Goal: Task Accomplishment & Management: Complete application form

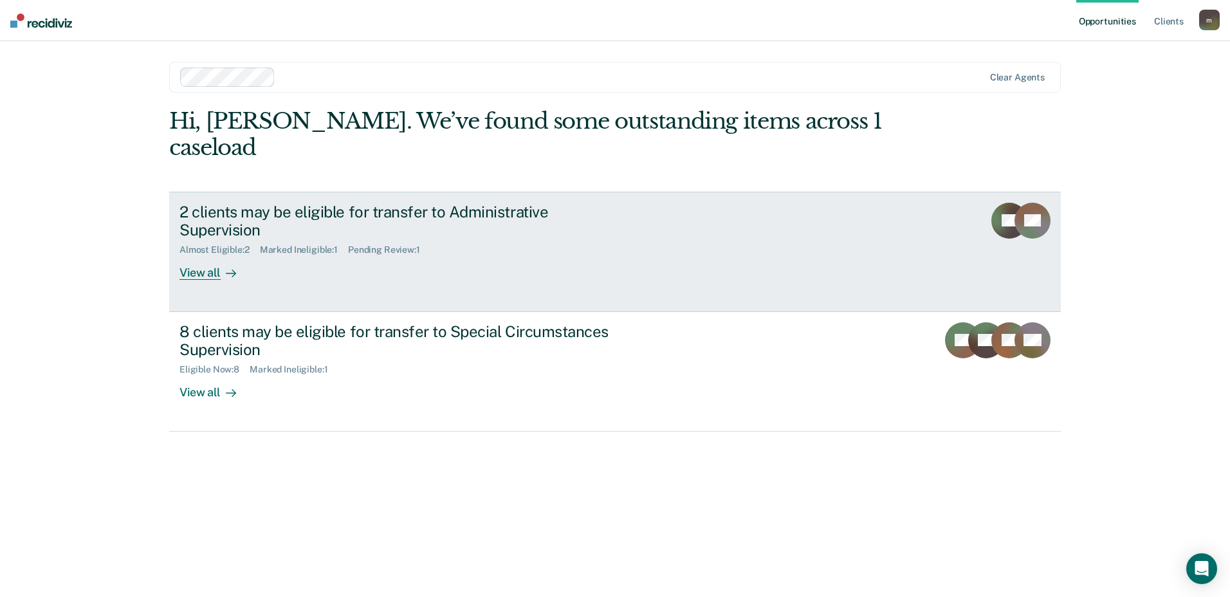
click at [201, 255] on div "View all" at bounding box center [215, 267] width 72 height 25
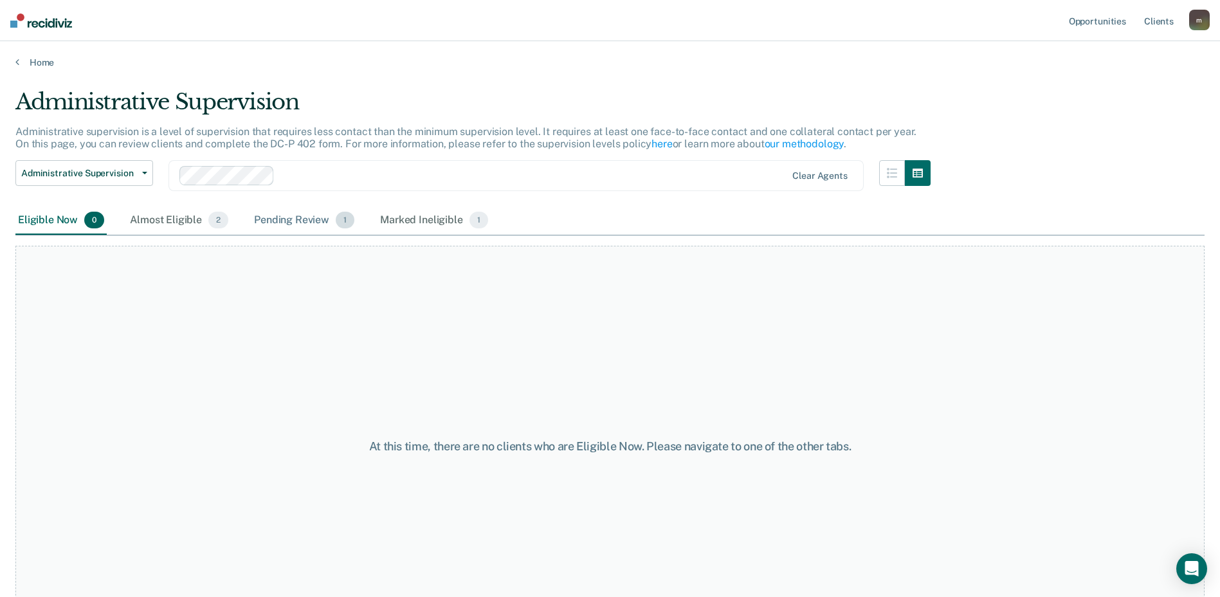
click at [268, 219] on div "Pending Review 1" at bounding box center [305, 221] width 106 height 28
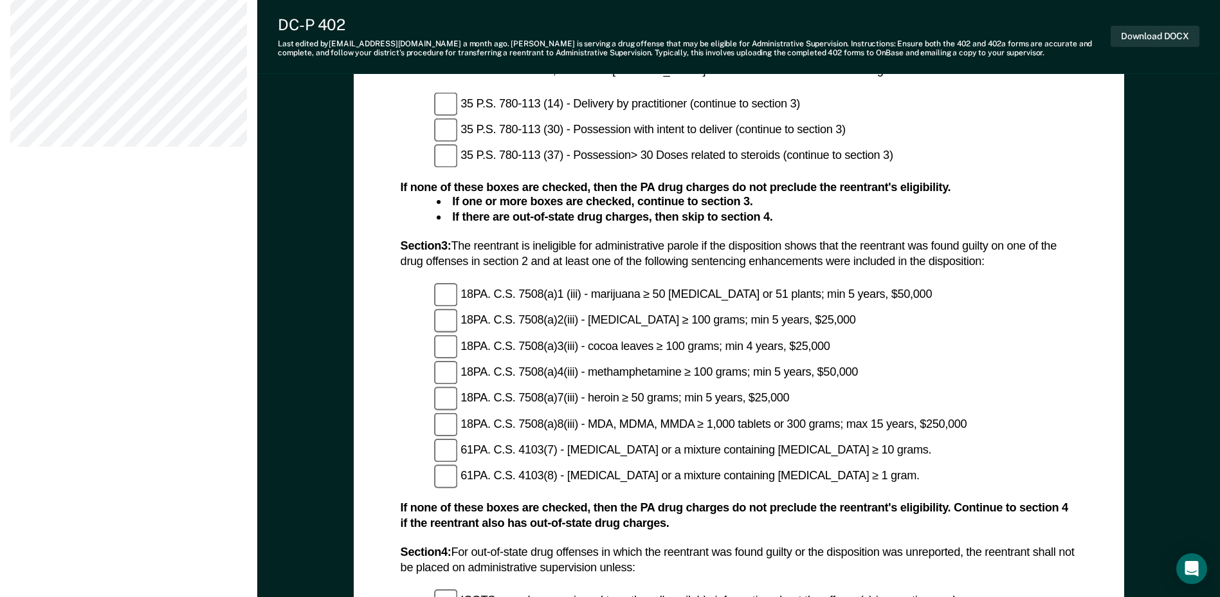
scroll to position [1351, 0]
